Goal: Task Accomplishment & Management: Use online tool/utility

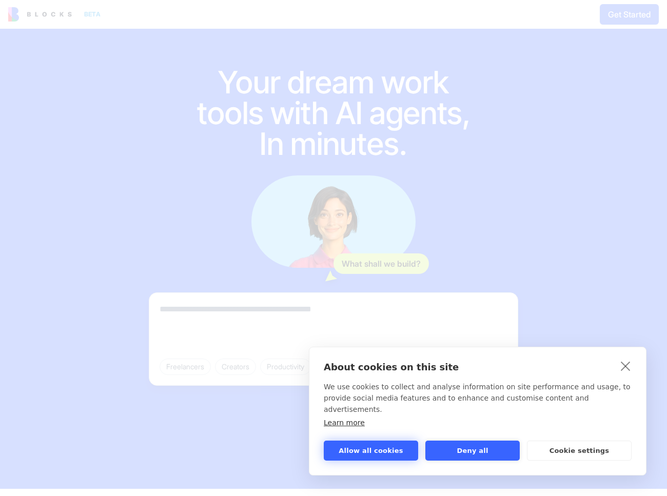
click at [381, 454] on button "Allow all cookies" at bounding box center [371, 451] width 94 height 20
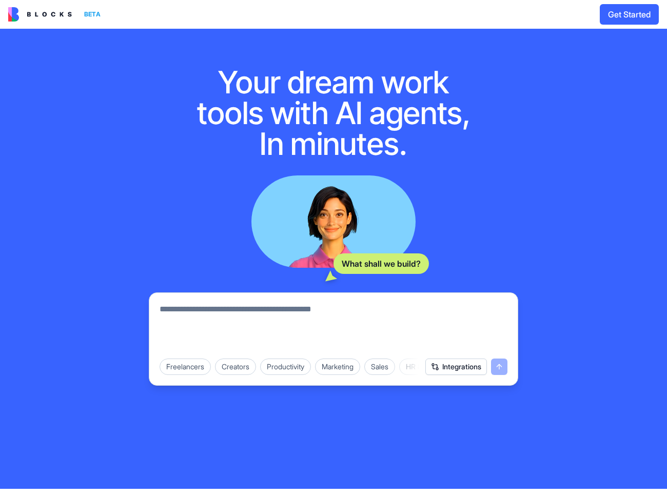
click at [45, 12] on img at bounding box center [40, 14] width 64 height 14
click at [632, 23] on button "Get Started" at bounding box center [629, 14] width 59 height 21
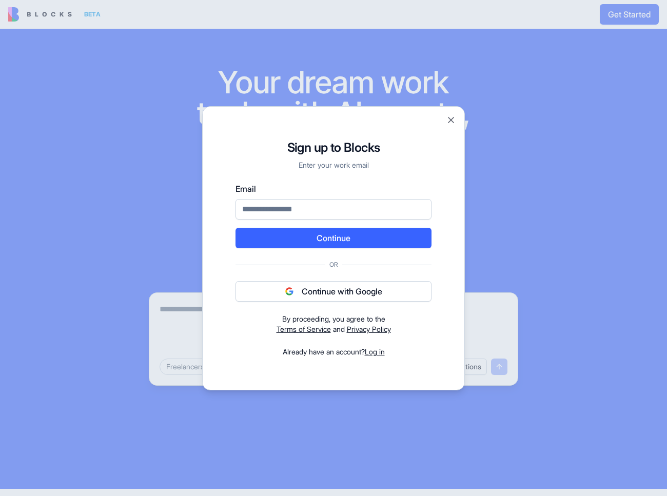
click at [448, 133] on div "Signup to Blocks Sign up to Blocks Enter your work email Email Continue Or Cont…" at bounding box center [333, 248] width 263 height 284
click at [448, 136] on div "Signup to Blocks Sign up to Blocks Enter your work email Email Continue Or Cont…" at bounding box center [333, 248] width 263 height 284
click at [453, 121] on button "Close" at bounding box center [451, 120] width 10 height 10
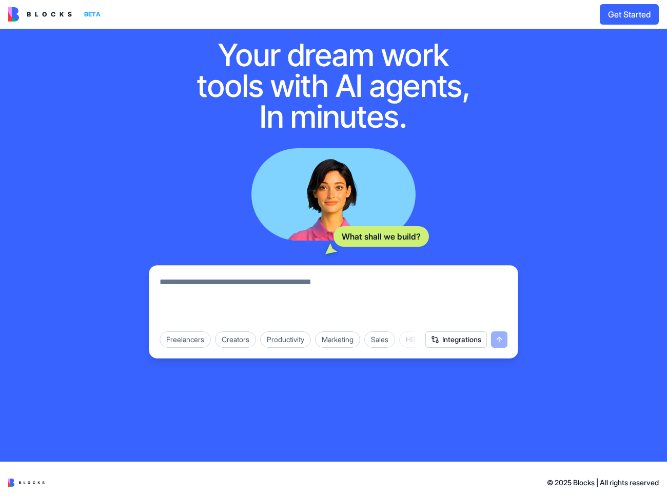
scroll to position [23, 0]
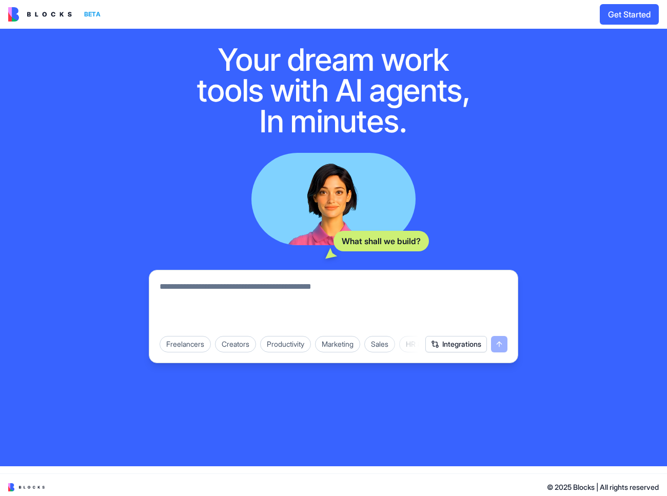
click at [40, 489] on img at bounding box center [26, 487] width 36 height 8
click at [242, 342] on div "Creators" at bounding box center [235, 344] width 41 height 16
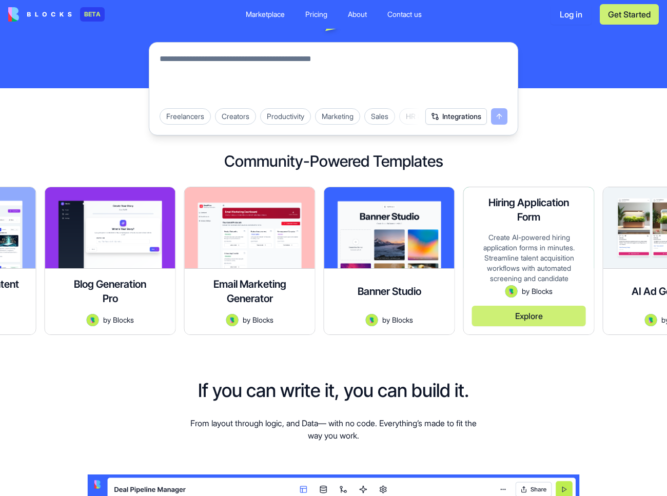
drag, startPoint x: 593, startPoint y: 302, endPoint x: 265, endPoint y: 310, distance: 328.0
click at [472, 310] on div "Explore" at bounding box center [529, 312] width 114 height 29
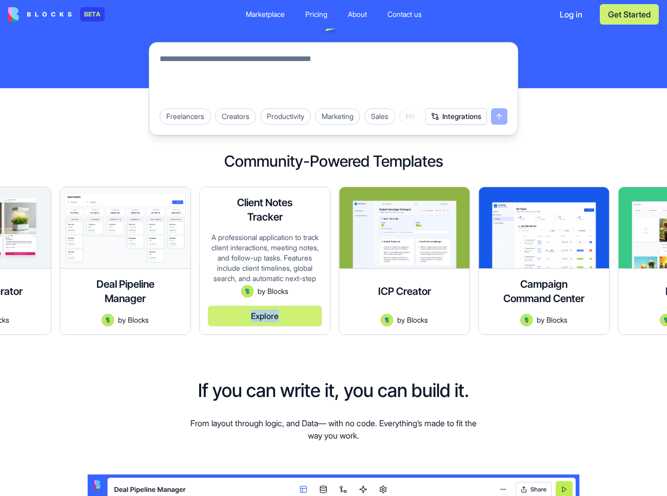
drag, startPoint x: 298, startPoint y: 312, endPoint x: 264, endPoint y: 329, distance: 37.4
click at [264, 329] on div "Client Notes Tracker A professional application to track client interactions, m…" at bounding box center [265, 260] width 130 height 147
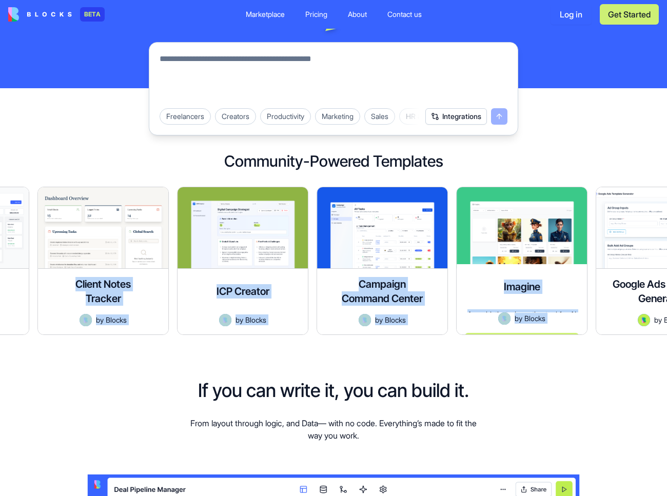
drag, startPoint x: 535, startPoint y: 336, endPoint x: 466, endPoint y: 330, distance: 69.0
click at [466, 330] on div "Your dream work tools, in minutes. What shall we build? Freelancers Creators Pr…" at bounding box center [333, 82] width 667 height 537
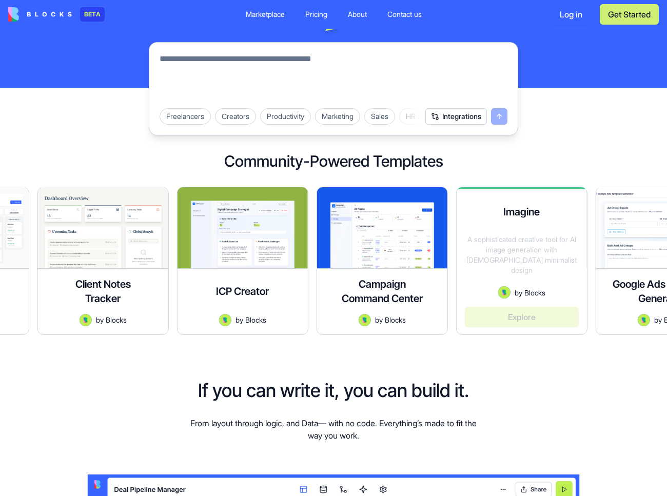
drag, startPoint x: 544, startPoint y: 305, endPoint x: 396, endPoint y: 305, distance: 147.8
click at [465, 305] on div "Explore" at bounding box center [522, 313] width 114 height 28
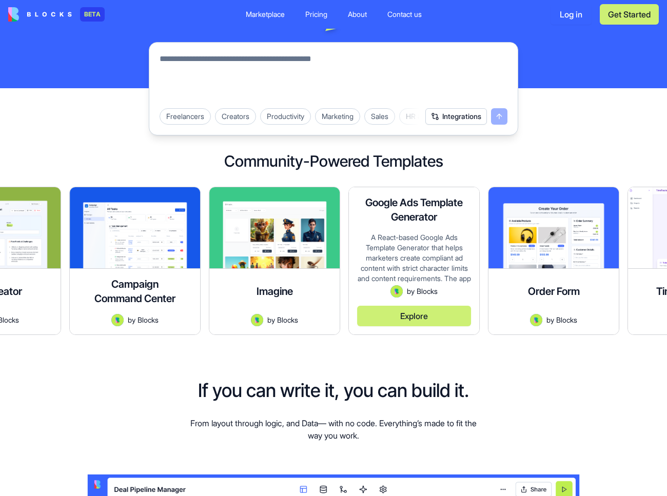
click at [419, 318] on button "Explore" at bounding box center [414, 316] width 114 height 21
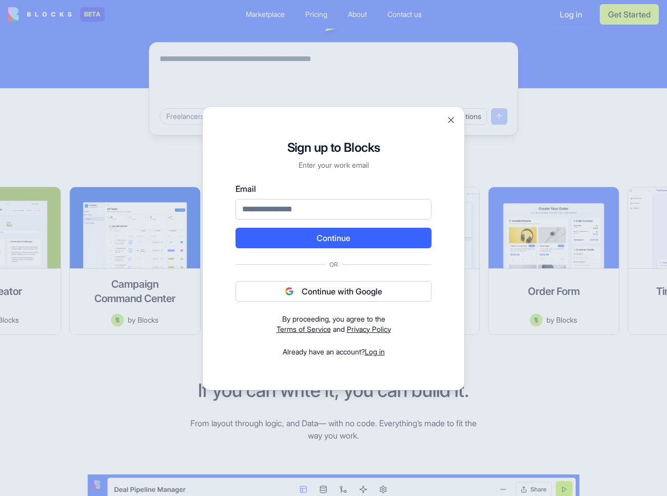
type input "**********"
click at [367, 235] on button "Continue" at bounding box center [334, 238] width 196 height 21
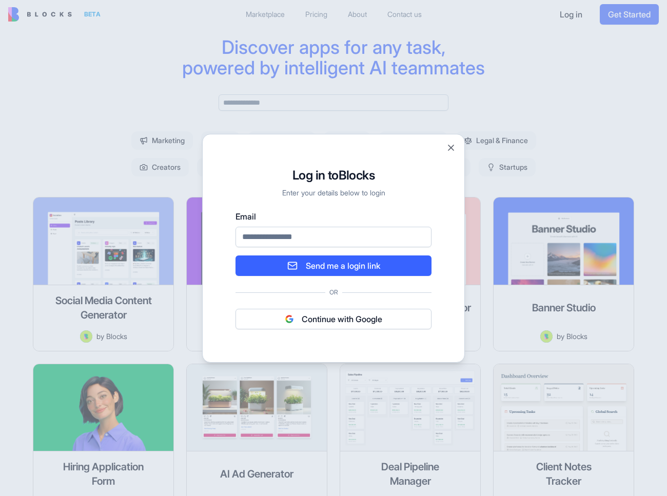
type input "**********"
click at [333, 317] on button "Continue with Google" at bounding box center [334, 319] width 196 height 21
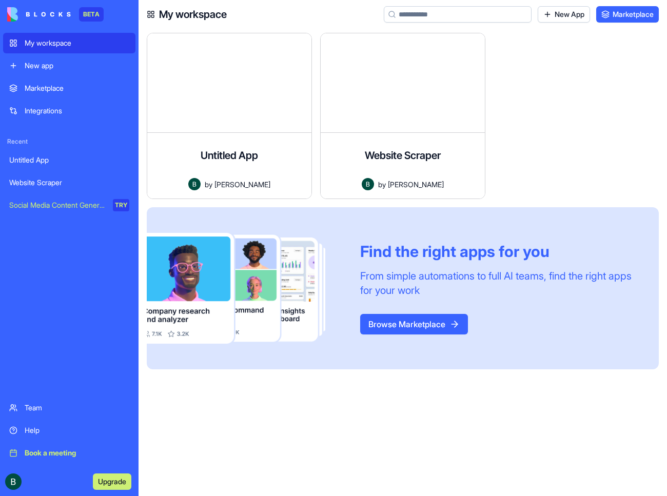
click at [72, 94] on link "Marketplace" at bounding box center [69, 88] width 132 height 21
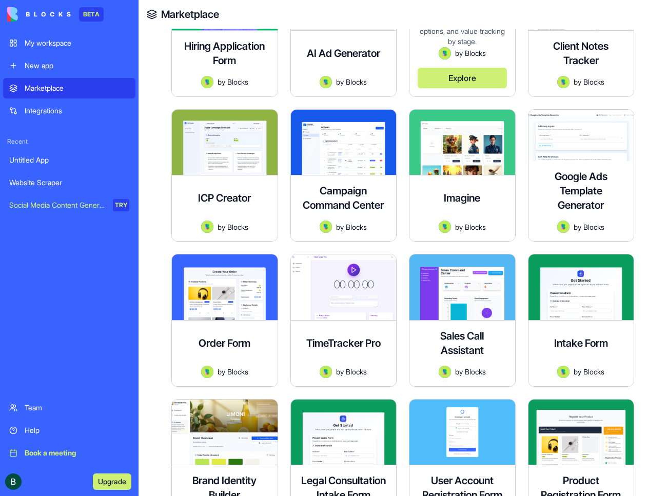
scroll to position [382, 0]
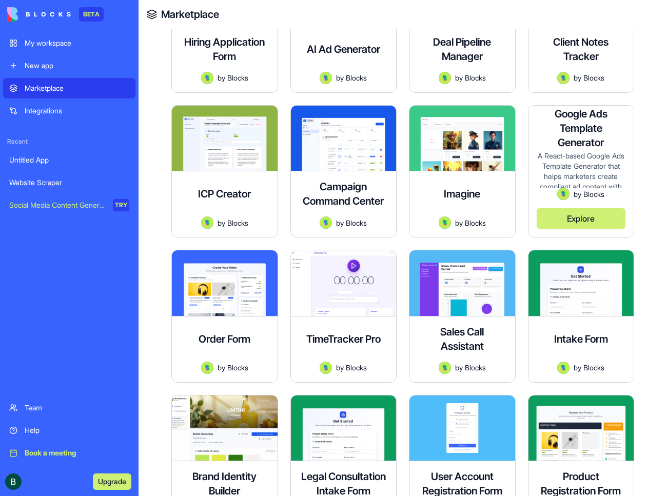
click at [576, 216] on button "Explore" at bounding box center [581, 218] width 89 height 21
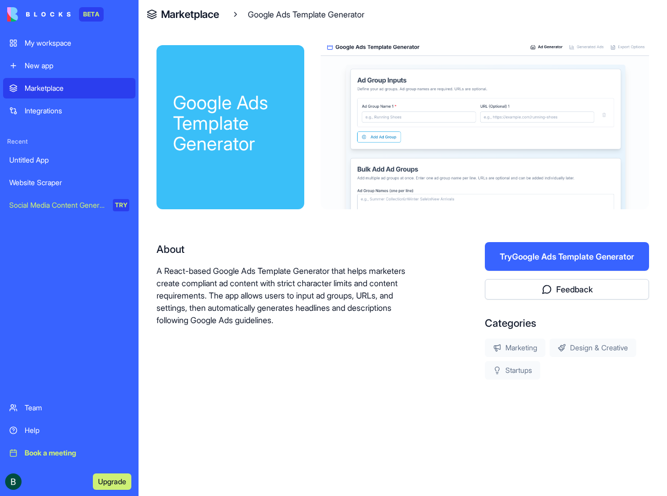
click at [522, 260] on button "Try Google Ads Template Generator" at bounding box center [567, 256] width 164 height 29
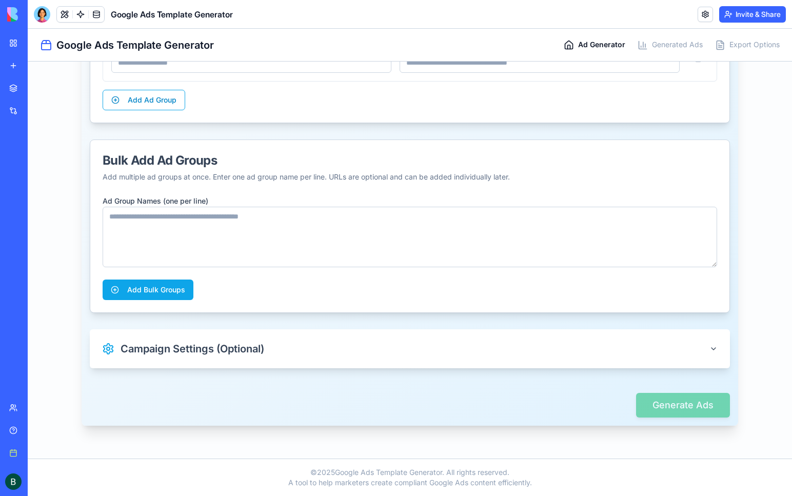
scroll to position [114, 0]
click at [343, 350] on button "Campaign Settings (Optional)" at bounding box center [410, 348] width 640 height 39
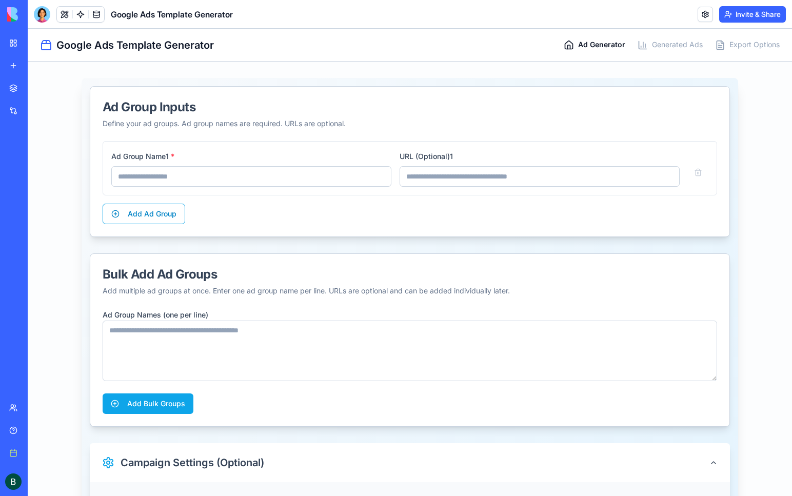
scroll to position [0, 0]
click at [15, 39] on link "My workspace" at bounding box center [23, 43] width 41 height 21
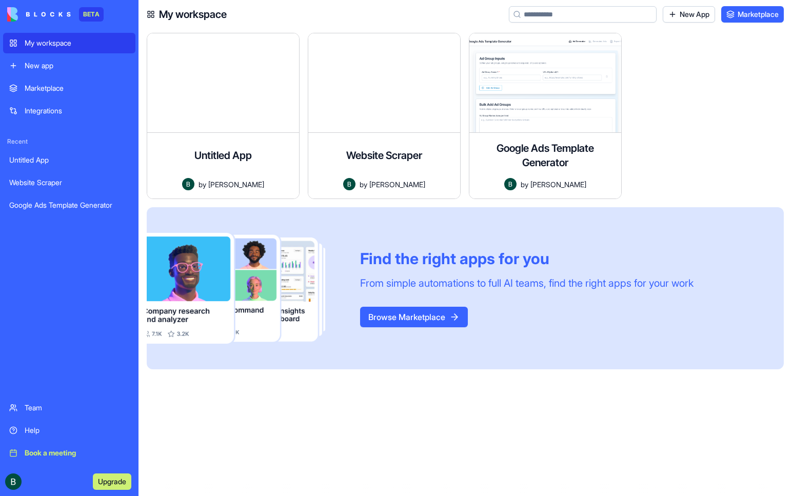
click at [83, 89] on div "Marketplace" at bounding box center [77, 88] width 105 height 10
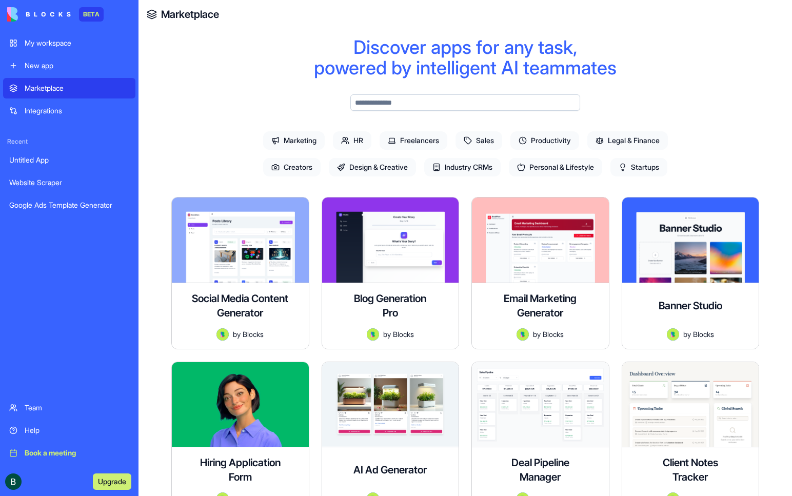
click at [81, 113] on div "Integrations" at bounding box center [77, 111] width 105 height 10
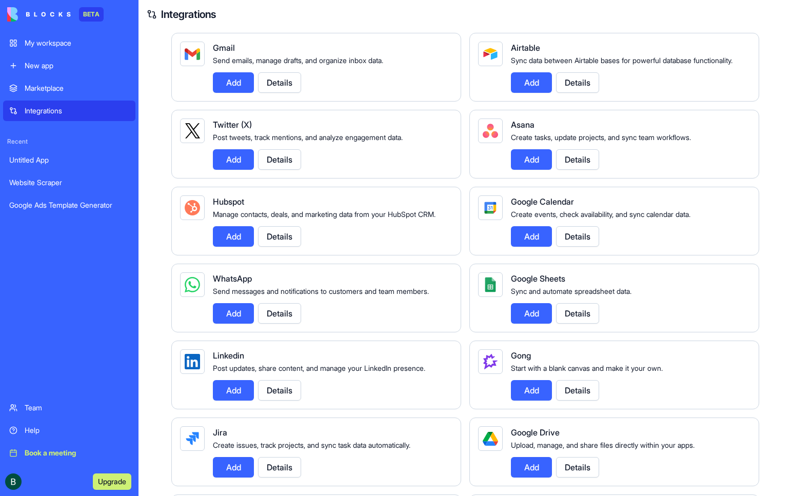
scroll to position [160, 0]
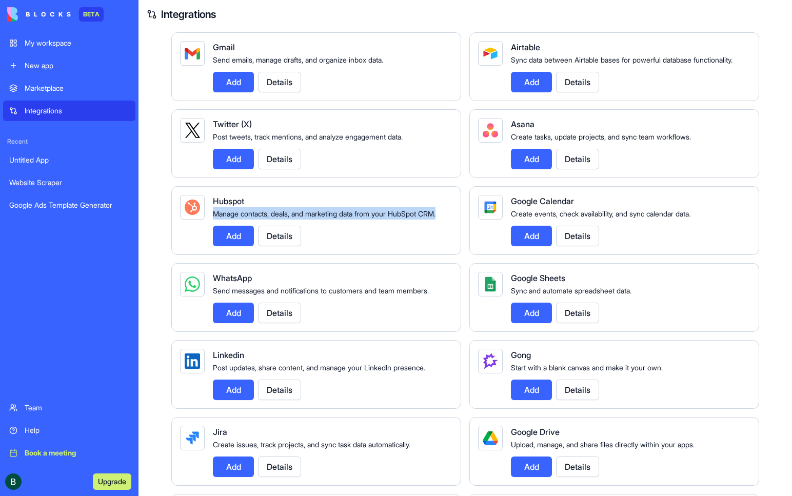
drag, startPoint x: 366, startPoint y: 228, endPoint x: 372, endPoint y: 205, distance: 24.3
click at [372, 205] on div "Hubspot Manage contacts, deals, and marketing data from your HubSpot CRM. Add D…" at bounding box center [328, 220] width 231 height 51
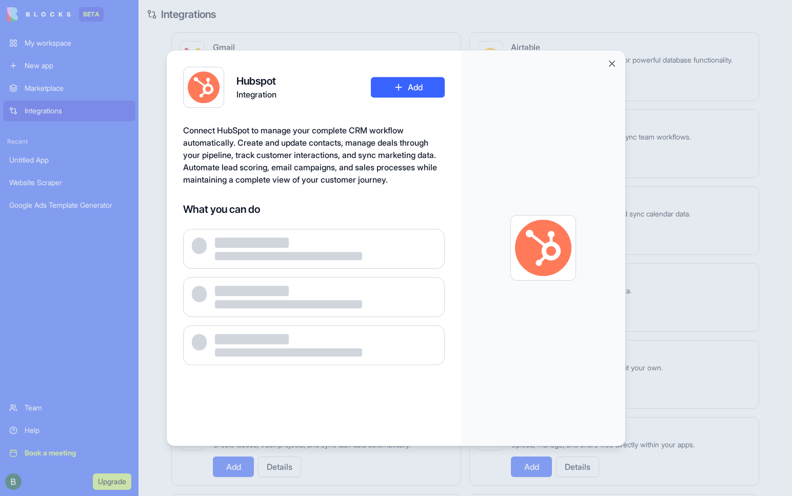
click at [607, 62] on div at bounding box center [543, 248] width 164 height 396
click at [612, 63] on button "Close" at bounding box center [612, 63] width 10 height 10
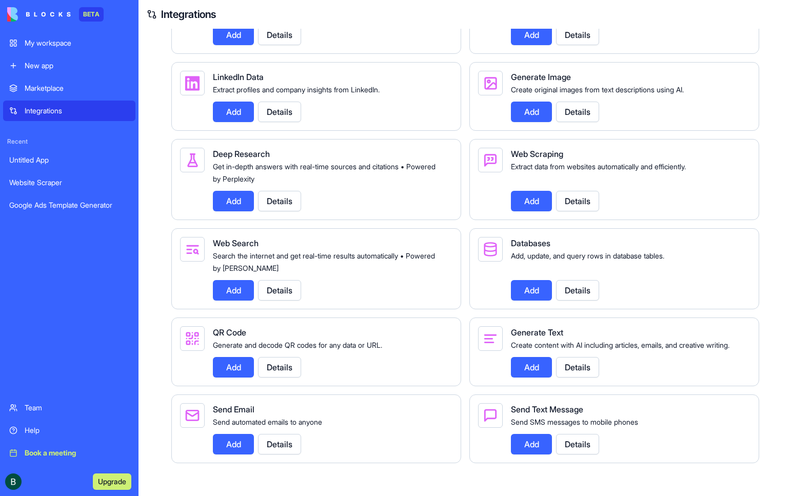
scroll to position [1007, 0]
click at [81, 84] on div "Marketplace" at bounding box center [77, 88] width 105 height 10
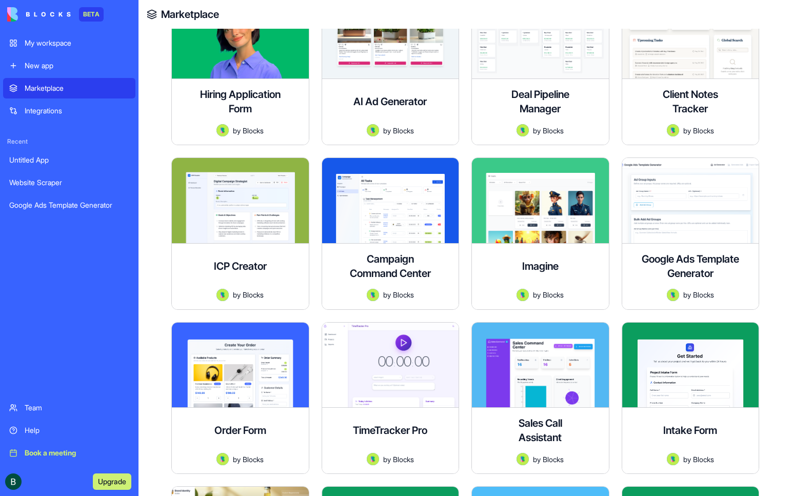
scroll to position [454, 0]
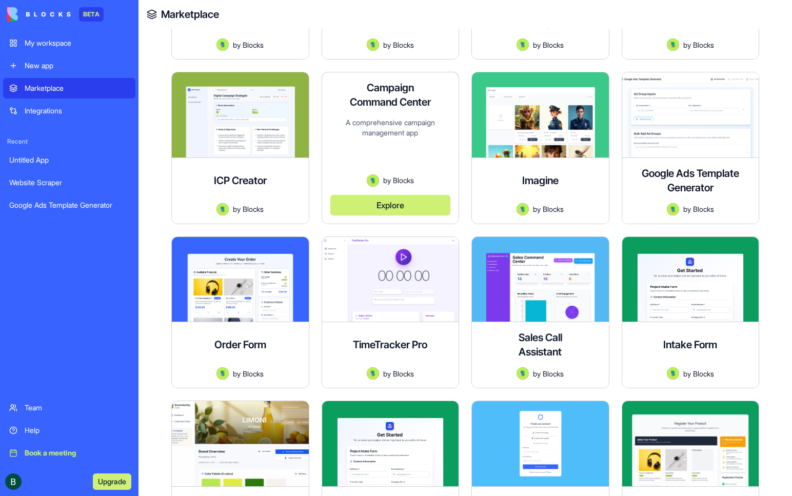
click at [394, 97] on h4 "Campaign Command Center" at bounding box center [390, 95] width 82 height 29
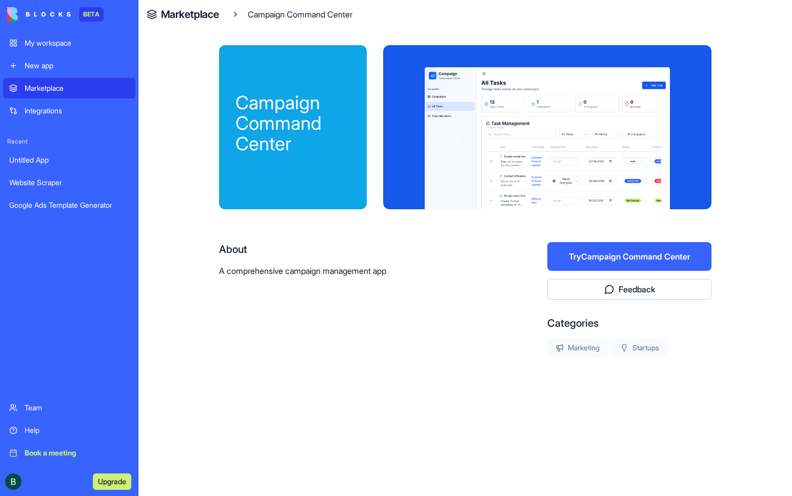
click at [562, 251] on button "Try Campaign Command Center" at bounding box center [630, 256] width 164 height 29
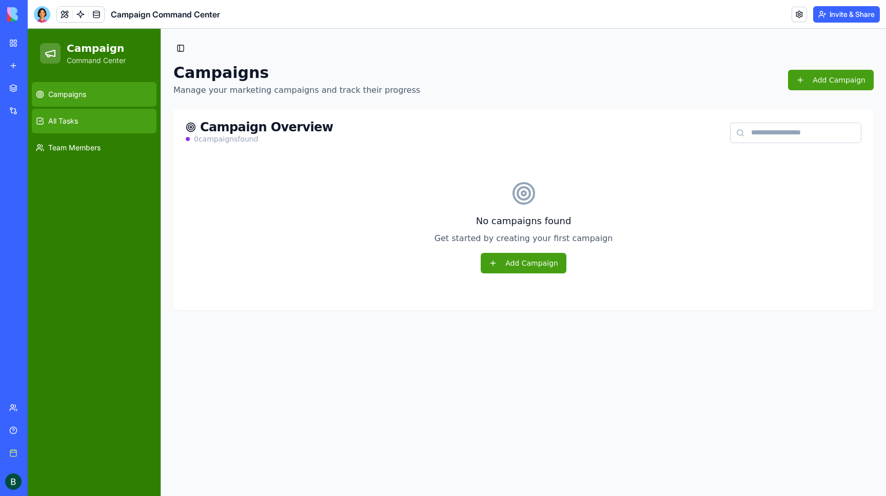
click at [101, 121] on link "All Tasks" at bounding box center [94, 121] width 125 height 25
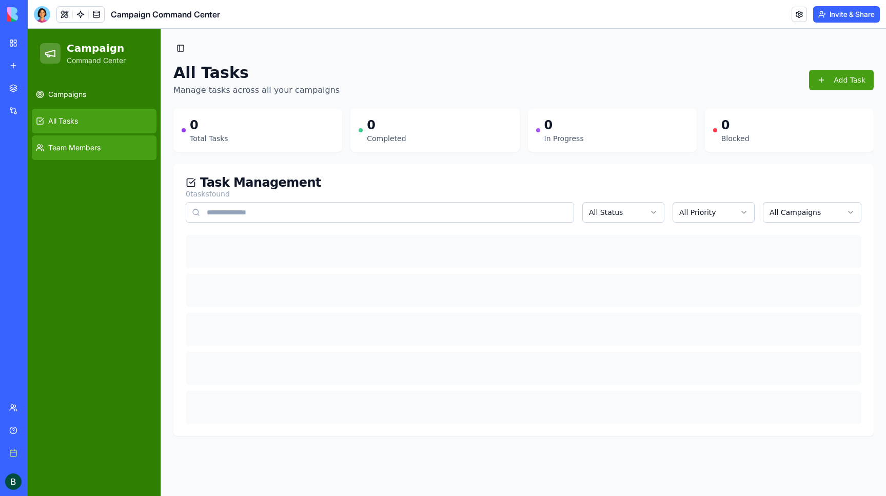
click at [99, 142] on link "Team Members" at bounding box center [94, 147] width 125 height 25
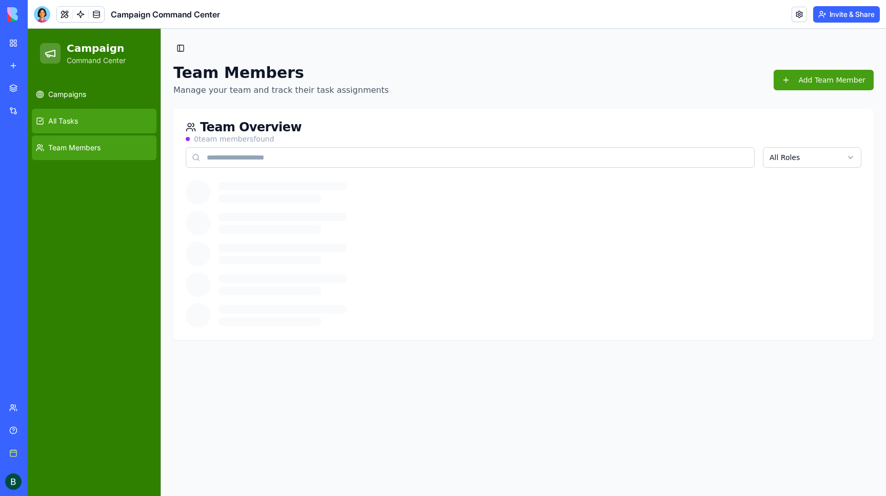
click at [99, 119] on link "All Tasks" at bounding box center [94, 121] width 125 height 25
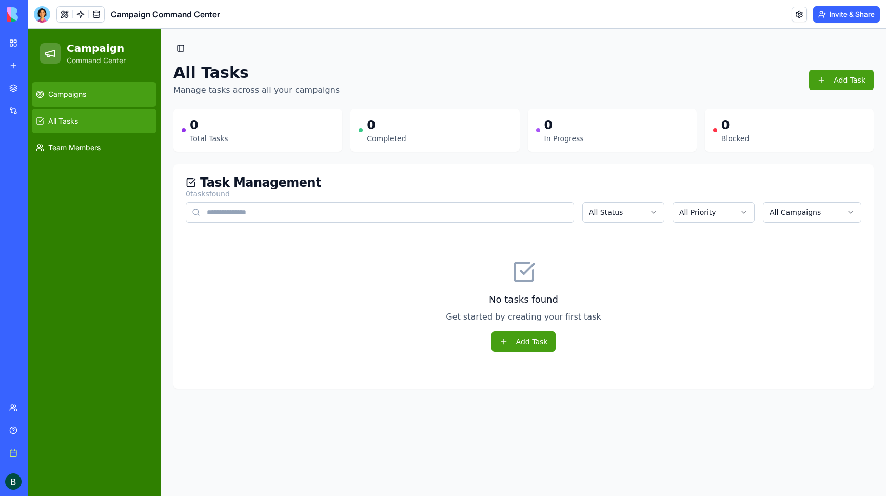
click at [101, 98] on link "Campaigns" at bounding box center [94, 94] width 125 height 25
click at [499, 334] on button "Add Task" at bounding box center [524, 341] width 65 height 21
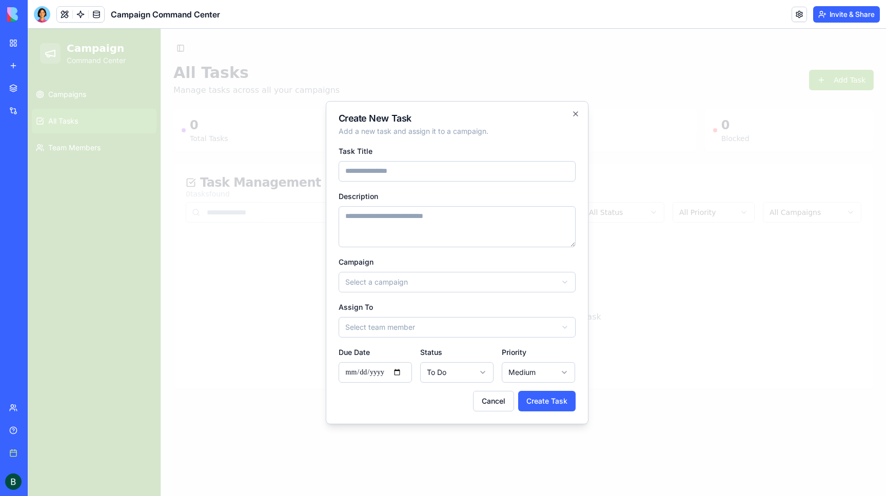
drag, startPoint x: 501, startPoint y: 224, endPoint x: 501, endPoint y: 239, distance: 15.4
click at [501, 224] on textarea "Description" at bounding box center [457, 226] width 237 height 41
click at [487, 405] on button "Cancel" at bounding box center [493, 401] width 41 height 21
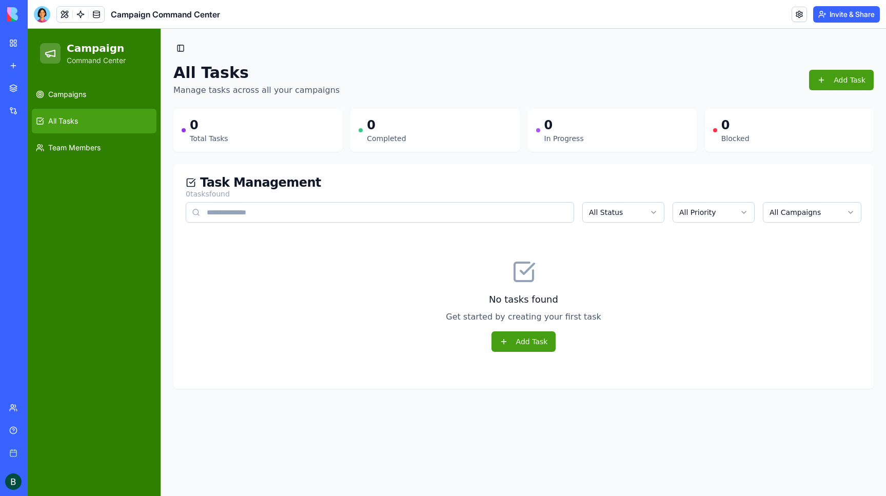
click at [19, 40] on link "My workspace" at bounding box center [23, 43] width 41 height 21
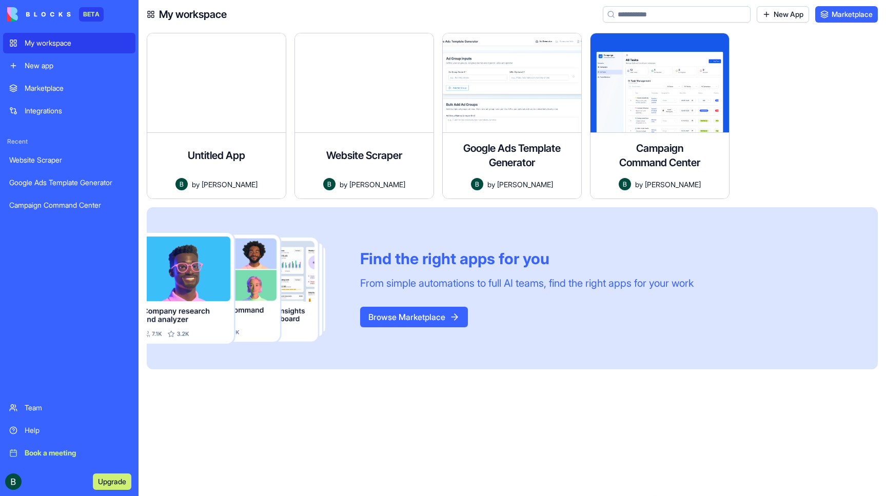
click at [103, 482] on button "Upgrade" at bounding box center [112, 482] width 38 height 16
click at [114, 484] on button "Upgrade" at bounding box center [112, 482] width 38 height 16
click at [426, 324] on button "Browse Marketplace" at bounding box center [414, 317] width 108 height 21
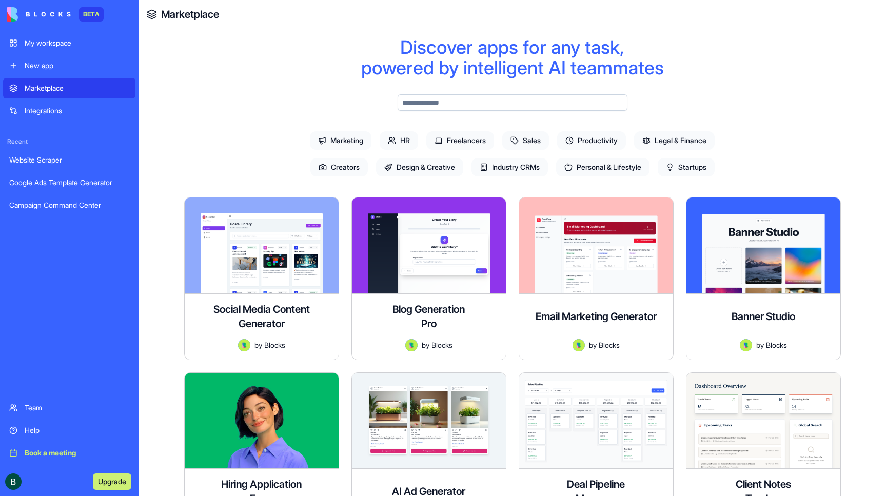
click at [534, 100] on input "text" at bounding box center [513, 102] width 230 height 16
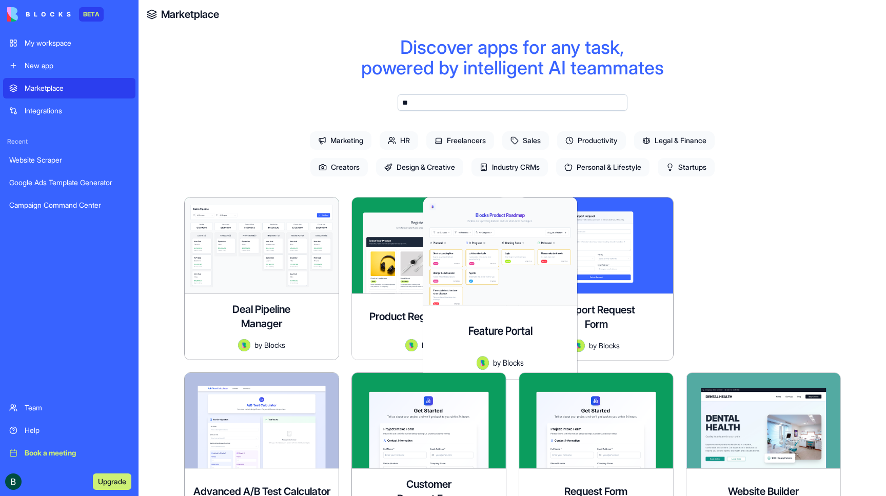
type input "*"
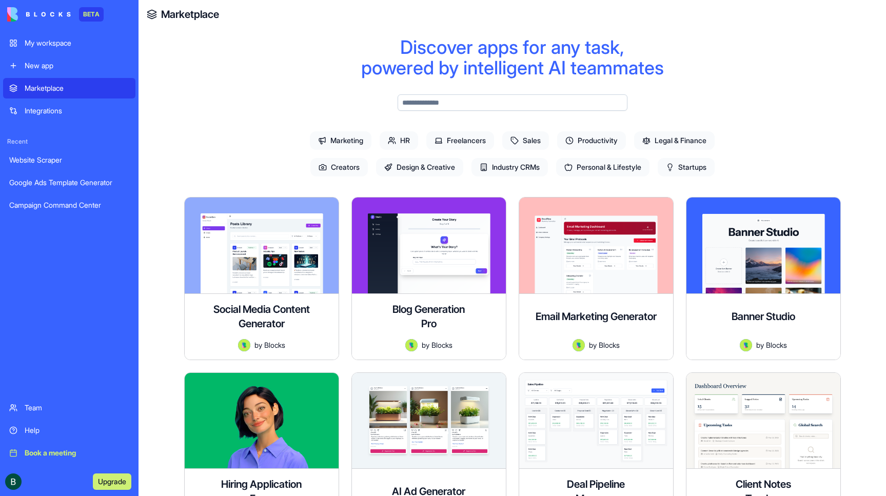
click at [511, 170] on span "Industry CRMs" at bounding box center [510, 167] width 76 height 18
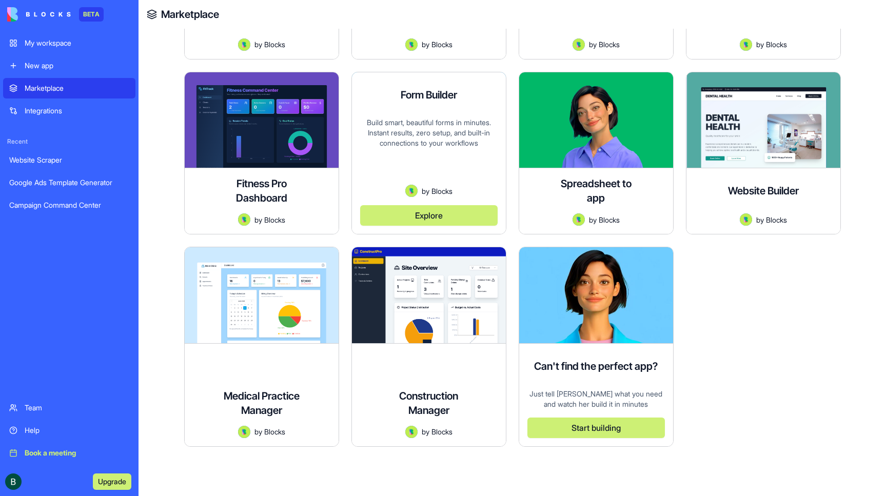
scroll to position [301, 0]
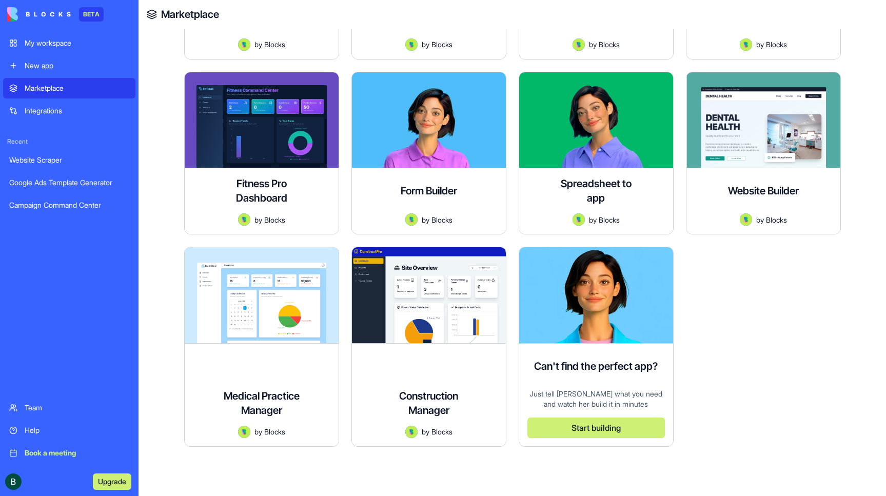
click at [562, 423] on button "Start building" at bounding box center [597, 428] width 138 height 21
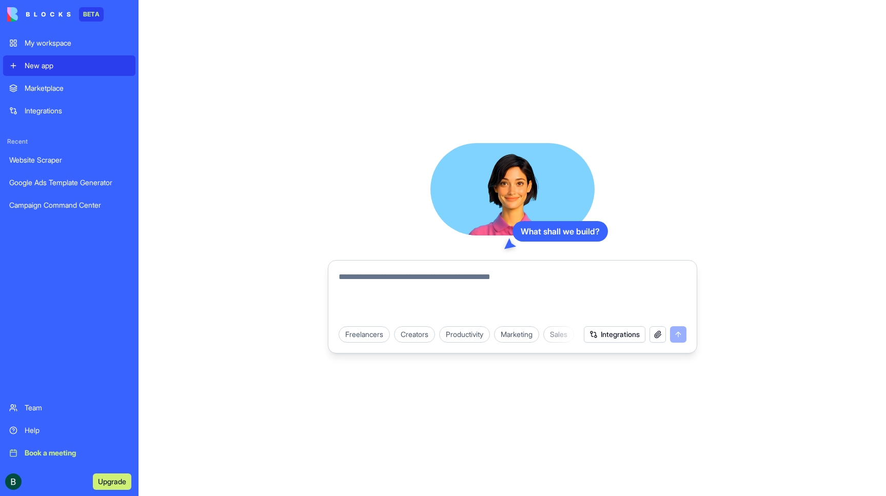
click at [516, 274] on textarea at bounding box center [513, 295] width 348 height 49
click at [405, 275] on textarea "**********" at bounding box center [513, 295] width 348 height 49
click at [369, 280] on textarea "**********" at bounding box center [513, 295] width 348 height 49
click at [511, 276] on textarea "**********" at bounding box center [513, 295] width 348 height 49
click at [527, 277] on textarea "**********" at bounding box center [513, 295] width 348 height 49
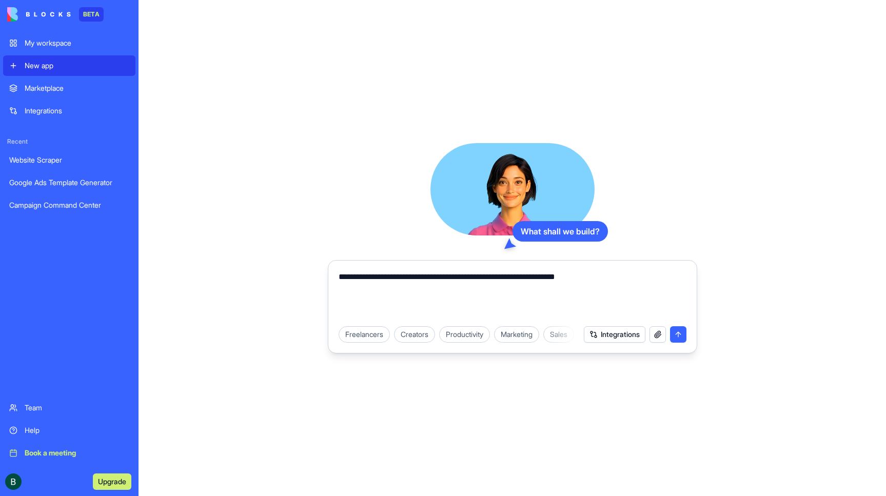
type textarea "**********"
drag, startPoint x: 661, startPoint y: 315, endPoint x: 680, endPoint y: 341, distance: 31.9
click at [667, 341] on button "submit" at bounding box center [678, 334] width 16 height 16
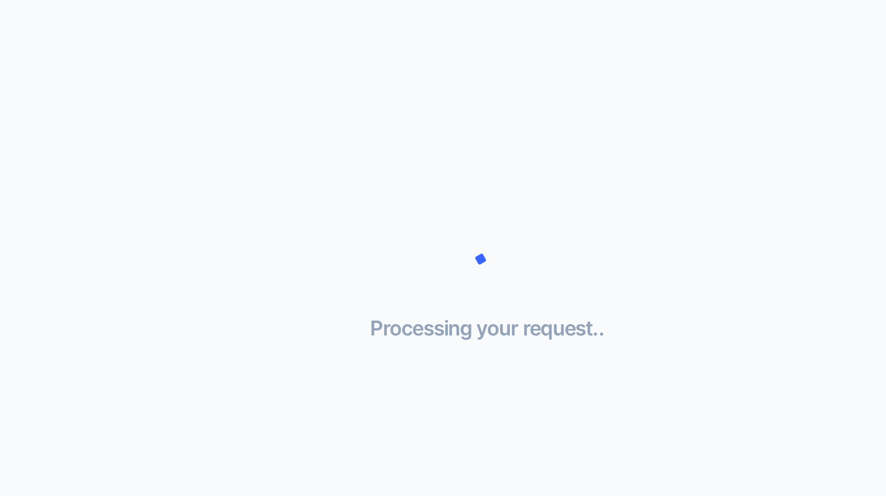
scroll to position [115, 0]
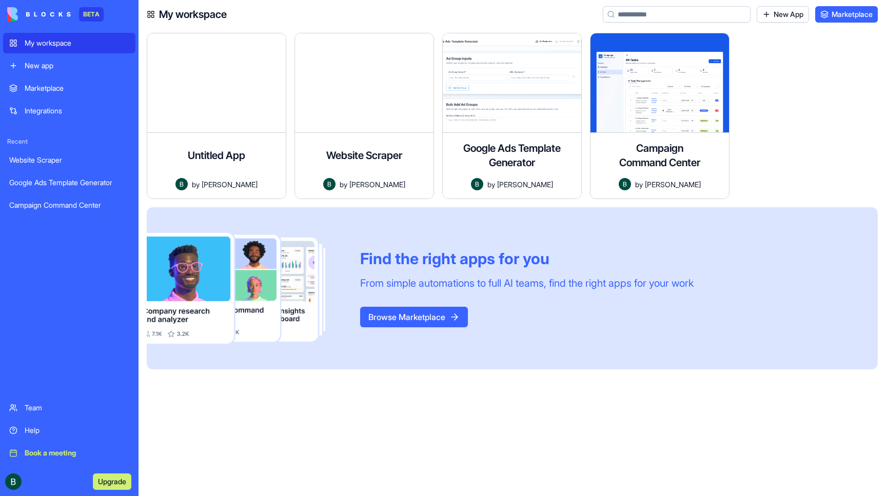
click at [67, 91] on div "Marketplace" at bounding box center [77, 88] width 105 height 10
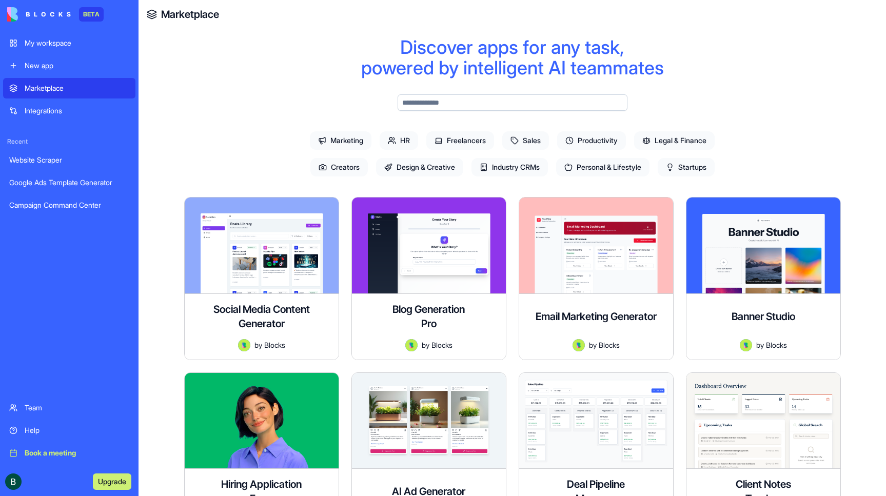
click at [735, 0] on div "Marketplace" at bounding box center [513, 14] width 748 height 29
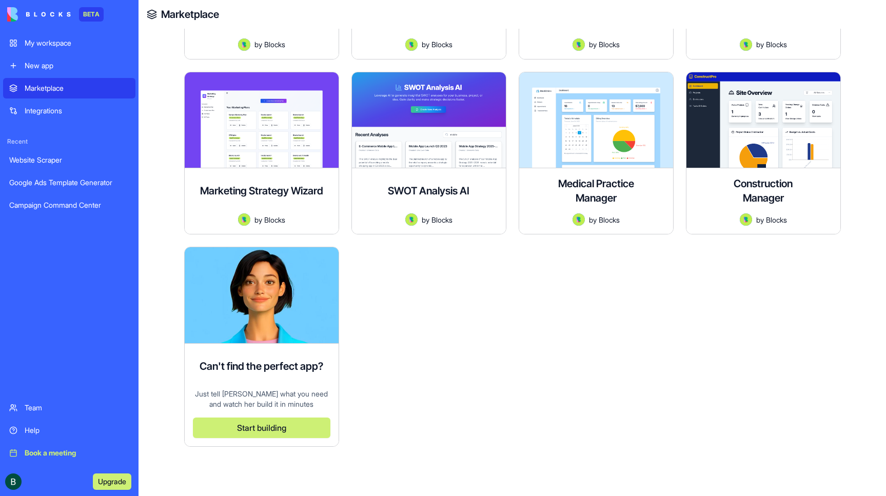
scroll to position [2754, 0]
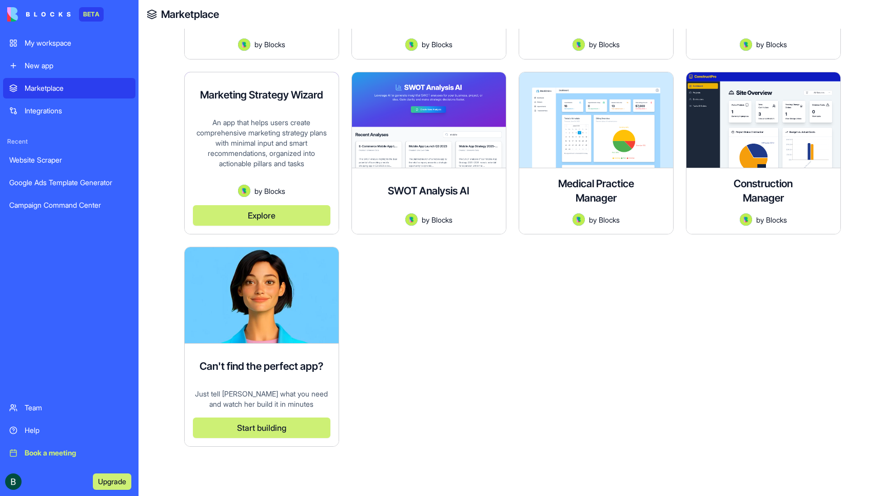
click at [293, 173] on div "An app that helps users create comprehensive marketing strategy plans with mini…" at bounding box center [262, 152] width 138 height 68
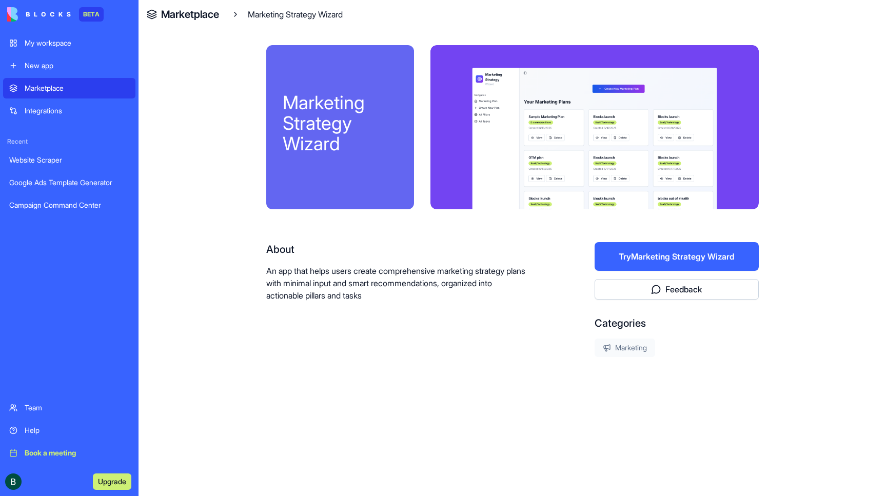
click at [638, 262] on button "Try Marketing Strategy Wizard" at bounding box center [677, 256] width 164 height 29
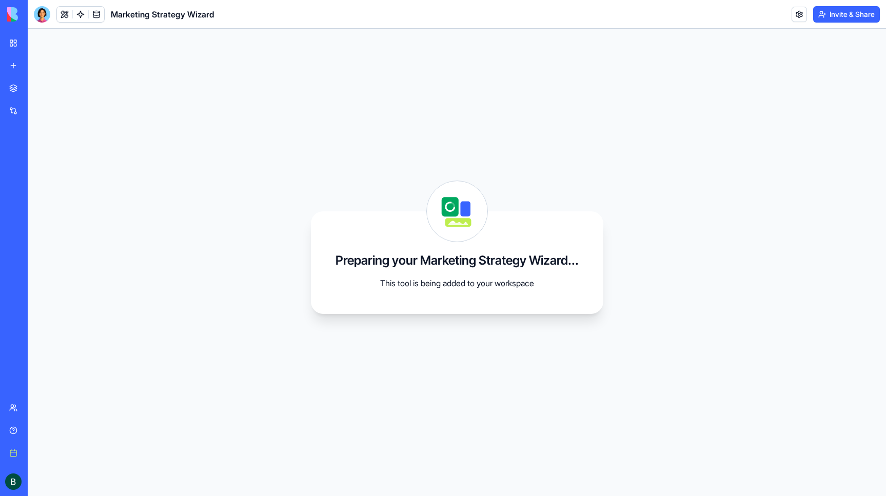
click at [143, 18] on h1 "Marketing Strategy Wizard" at bounding box center [163, 14] width 104 height 12
click at [82, 14] on link at bounding box center [80, 14] width 15 height 15
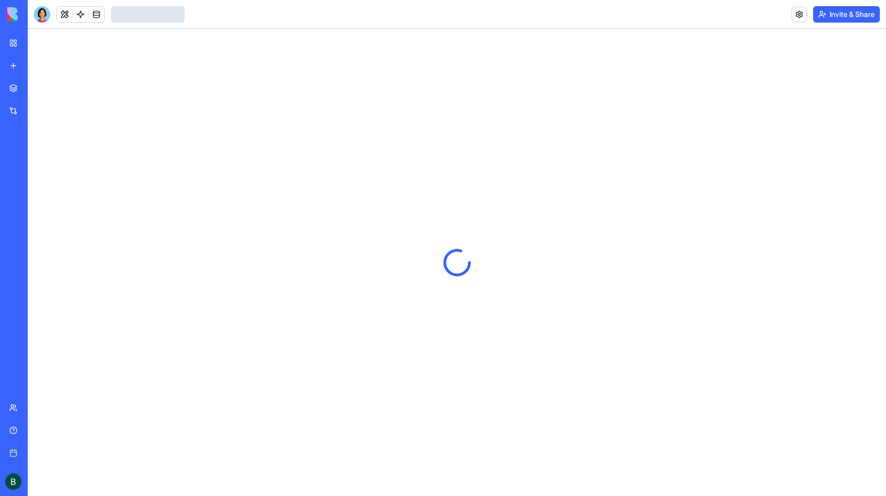
click at [747, 6] on header "Invite & Share" at bounding box center [457, 14] width 859 height 29
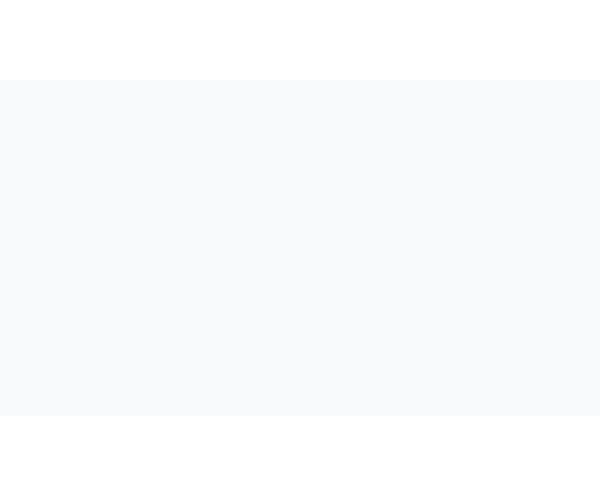
scroll to position [39, 0]
